Goal: Communication & Community: Participate in discussion

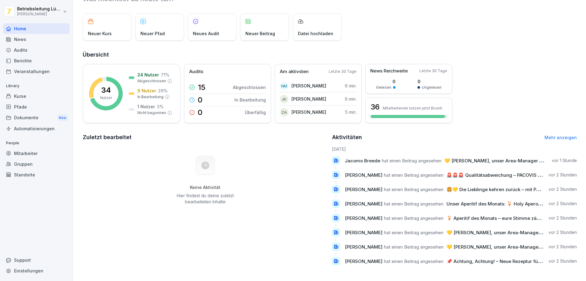
scroll to position [31, 0]
click at [28, 39] on div "News" at bounding box center [36, 39] width 67 height 11
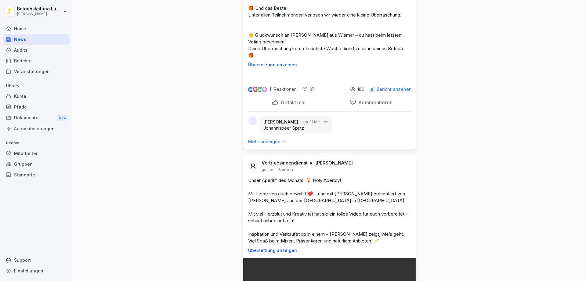
scroll to position [366, 0]
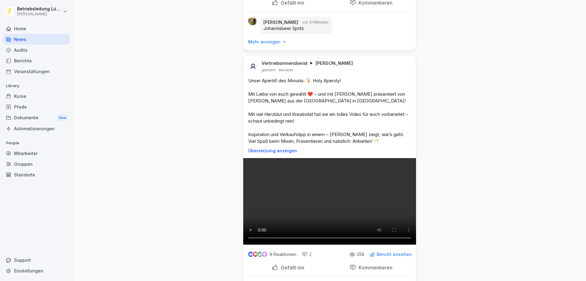
scroll to position [489, 0]
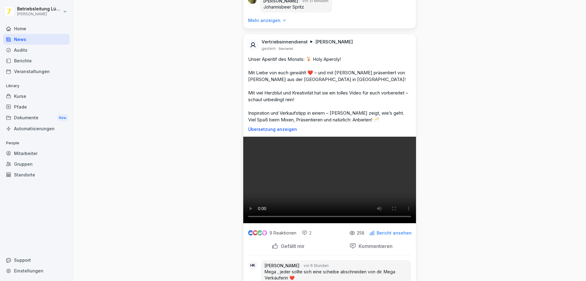
click at [282, 23] on icon at bounding box center [284, 20] width 4 height 4
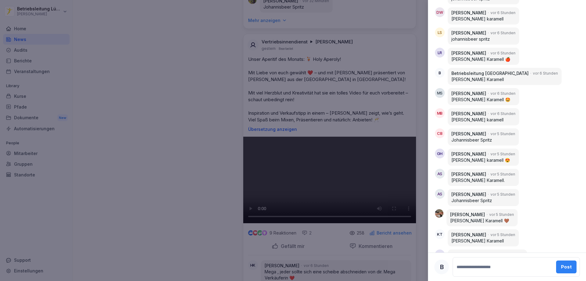
click at [440, 212] on img at bounding box center [439, 213] width 9 height 9
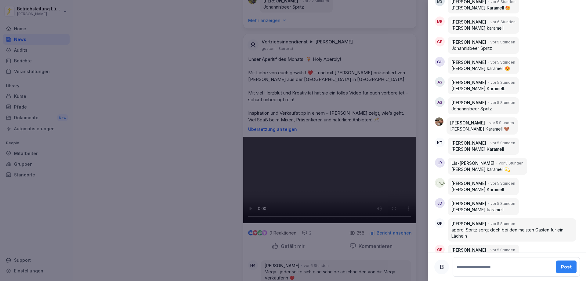
scroll to position [580, 0]
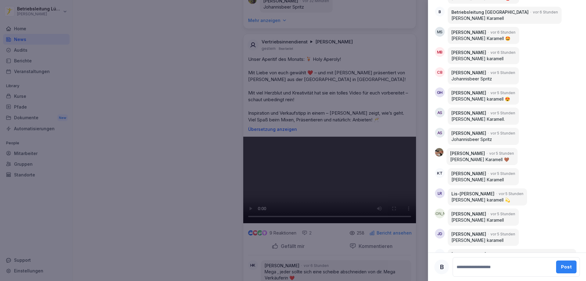
click at [474, 263] on textarea at bounding box center [504, 266] width 97 height 12
type textarea "**********"
click at [562, 266] on div "Post" at bounding box center [566, 266] width 11 height 7
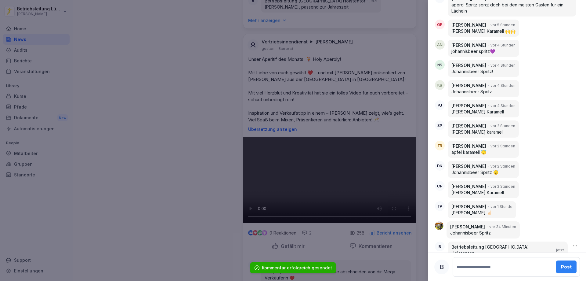
scroll to position [845, 0]
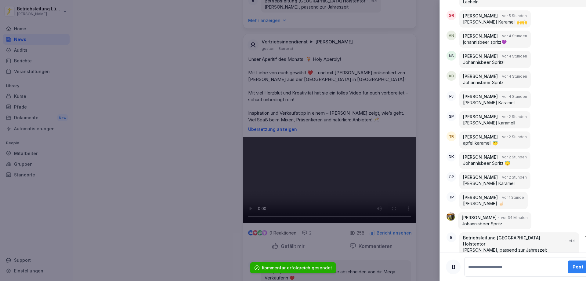
click at [183, 147] on div at bounding box center [293, 140] width 586 height 281
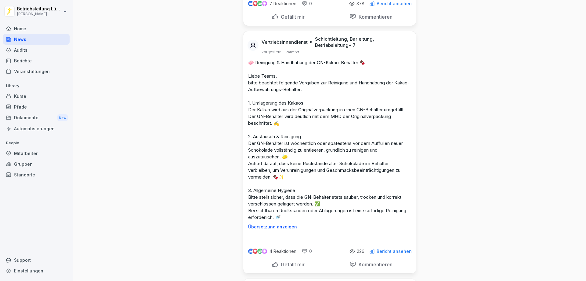
scroll to position [1008, 0]
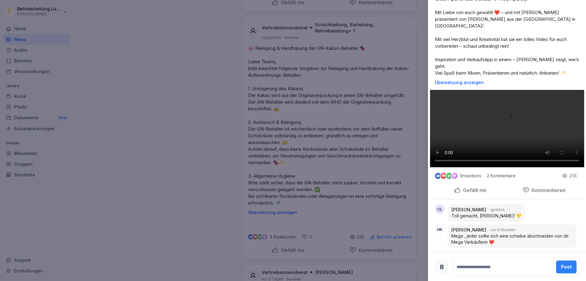
scroll to position [163, 0]
click at [178, 90] on div at bounding box center [293, 140] width 586 height 281
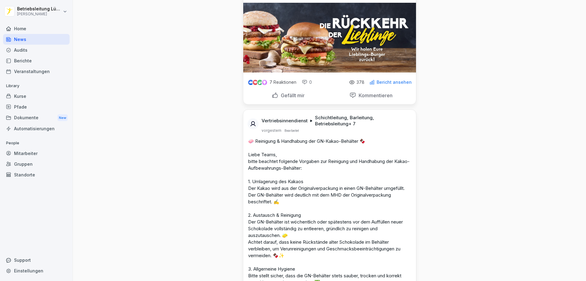
scroll to position [825, 0]
